Goal: Find specific page/section: Find specific page/section

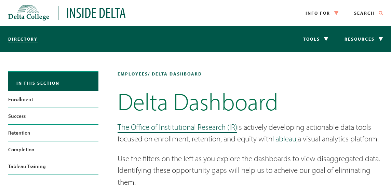
click at [272, 134] on link "Tableau," at bounding box center [285, 139] width 26 height 10
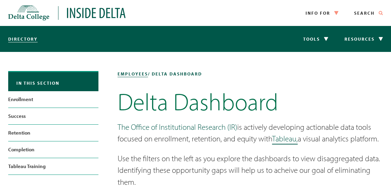
click at [118, 122] on link "The Office of Institutional Research (IR)" at bounding box center [178, 127] width 120 height 10
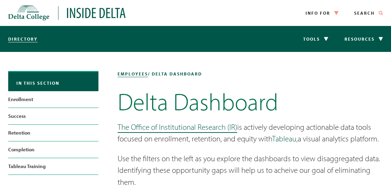
click at [272, 134] on link "Tableau," at bounding box center [285, 139] width 26 height 10
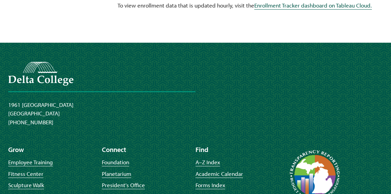
scroll to position [1017, 0]
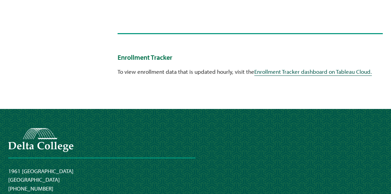
scroll to position [953, 0]
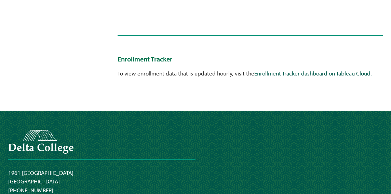
click at [254, 70] on link "Enrollment Tracker dashboard on Tableau Cloud." at bounding box center [313, 73] width 118 height 7
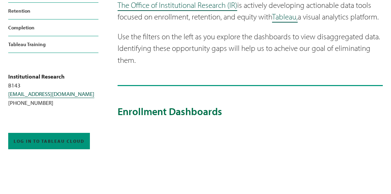
scroll to position [119, 0]
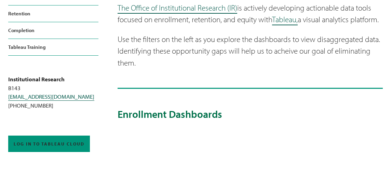
click at [118, 108] on h2 "Enrollment Dashboards" at bounding box center [250, 114] width 265 height 12
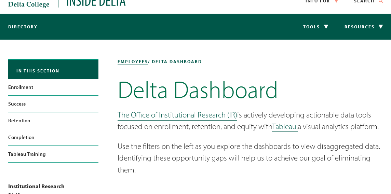
scroll to position [13, 0]
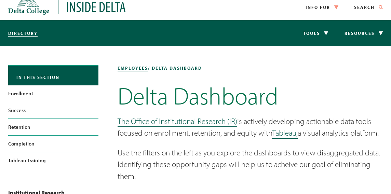
scroll to position [5, 0]
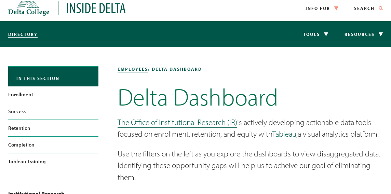
click at [272, 129] on link "Tableau," at bounding box center [285, 134] width 26 height 10
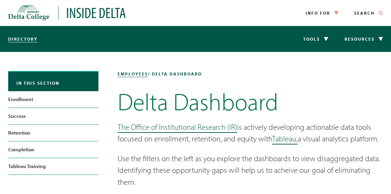
scroll to position [0, 0]
